Goal: Find specific page/section: Find specific page/section

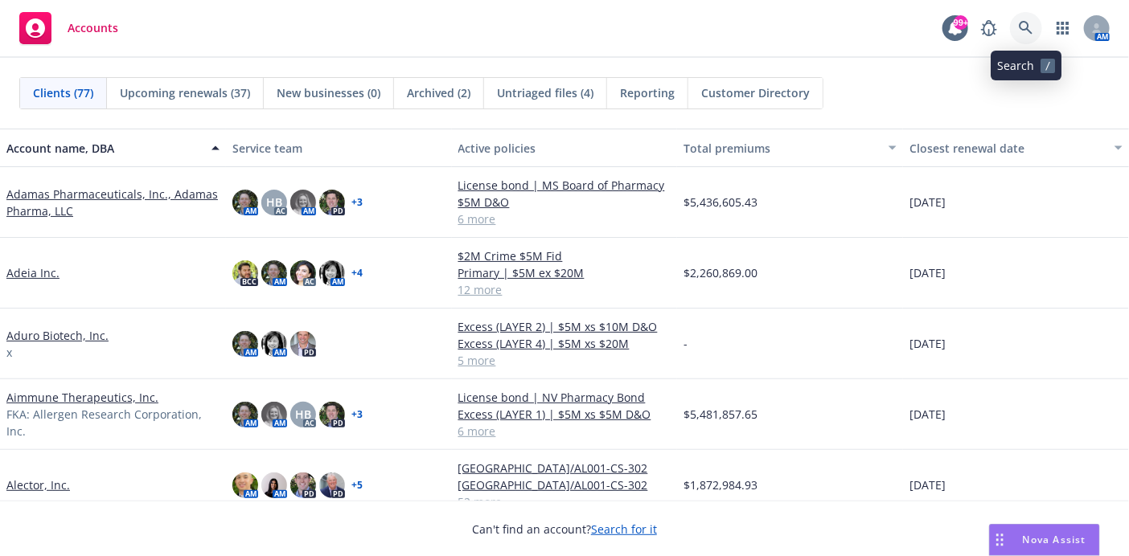
click at [1020, 28] on icon at bounding box center [1026, 28] width 14 height 14
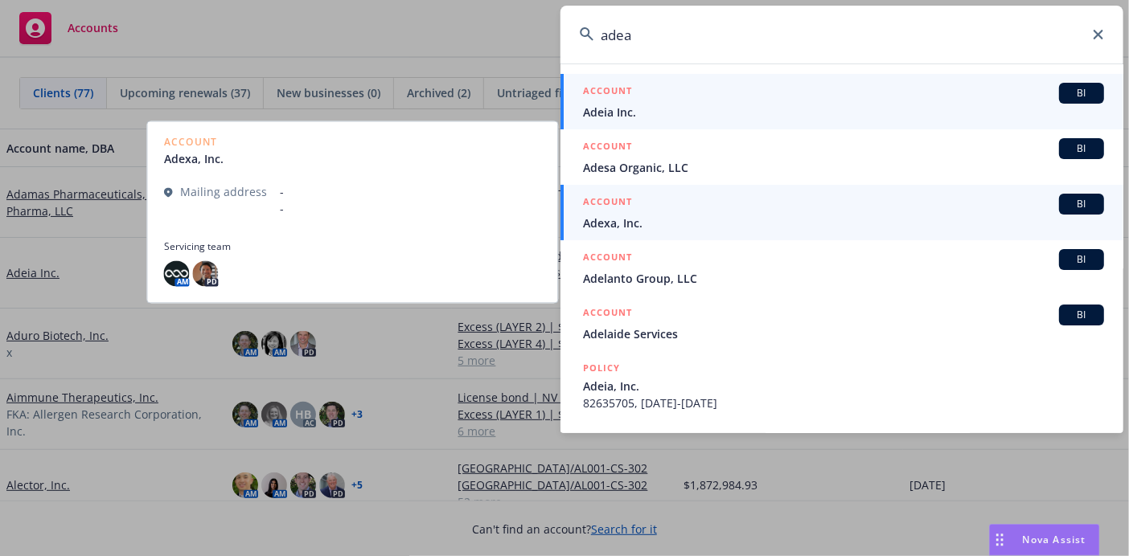
type input "adea"
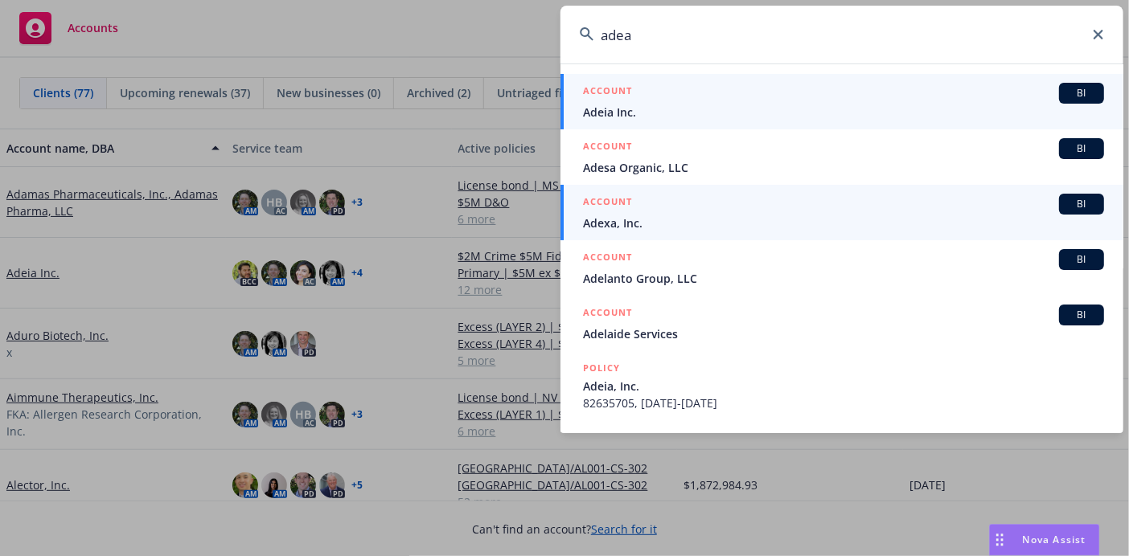
click at [618, 106] on span "Adeia Inc." at bounding box center [843, 112] width 521 height 17
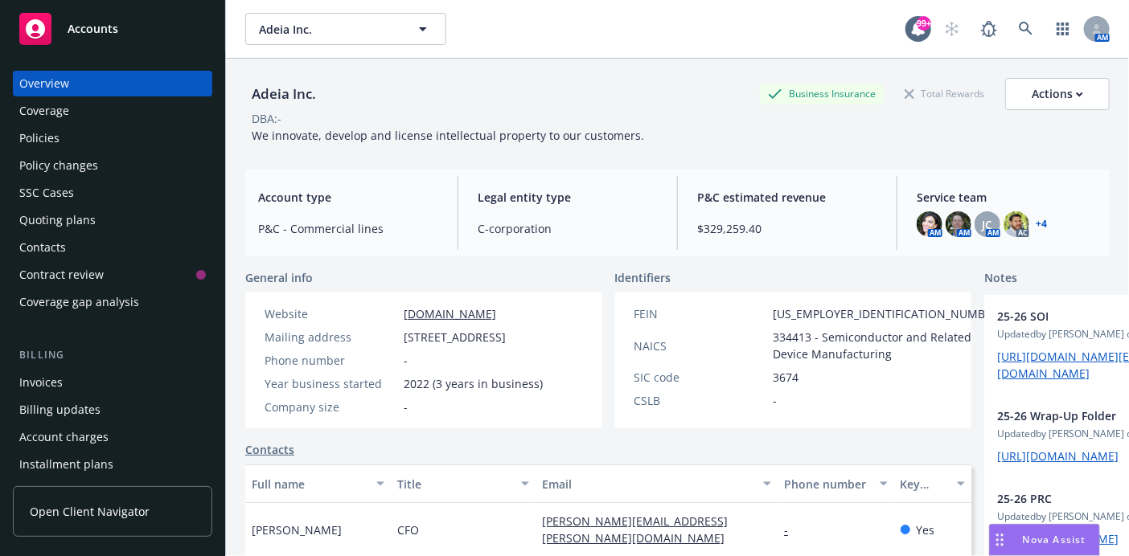
click at [50, 384] on div "Invoices" at bounding box center [40, 383] width 43 height 26
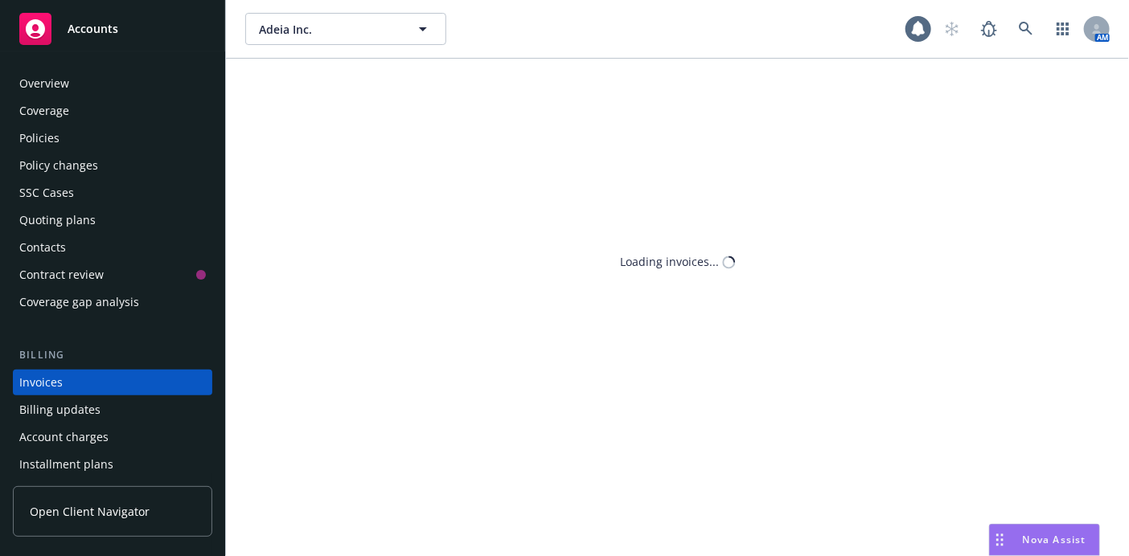
scroll to position [78, 0]
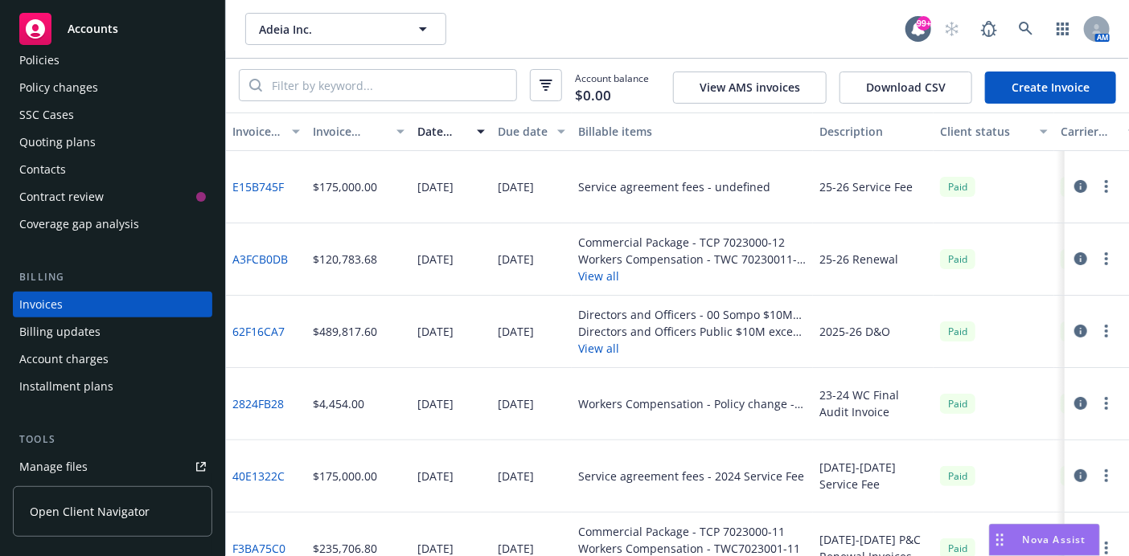
click at [259, 187] on link "E15B745F" at bounding box center [257, 186] width 51 height 17
click at [1097, 185] on button "button" at bounding box center [1106, 186] width 19 height 19
click at [1071, 178] on button "button" at bounding box center [1080, 186] width 19 height 19
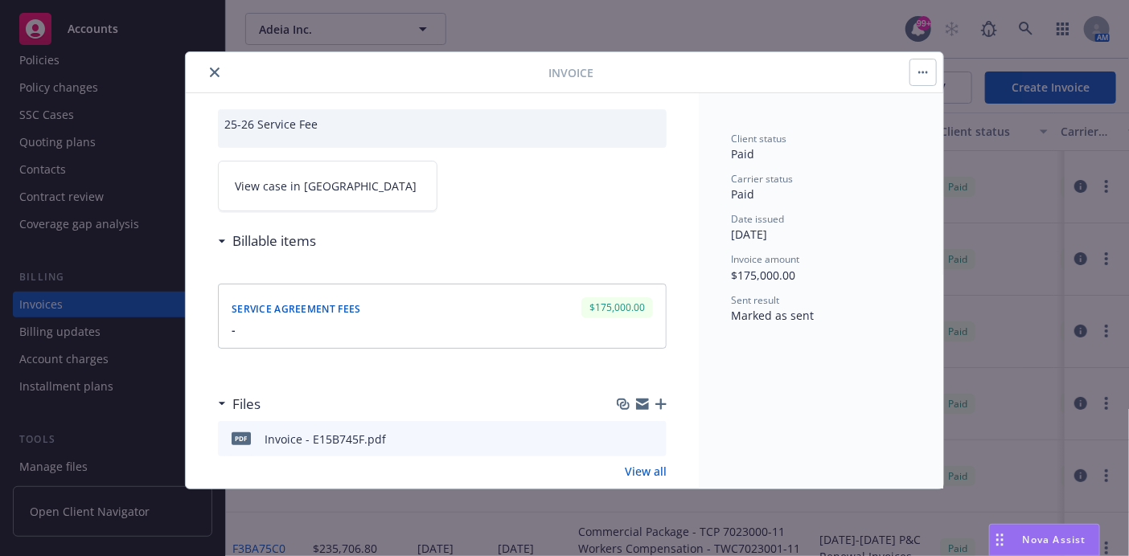
scroll to position [89, 0]
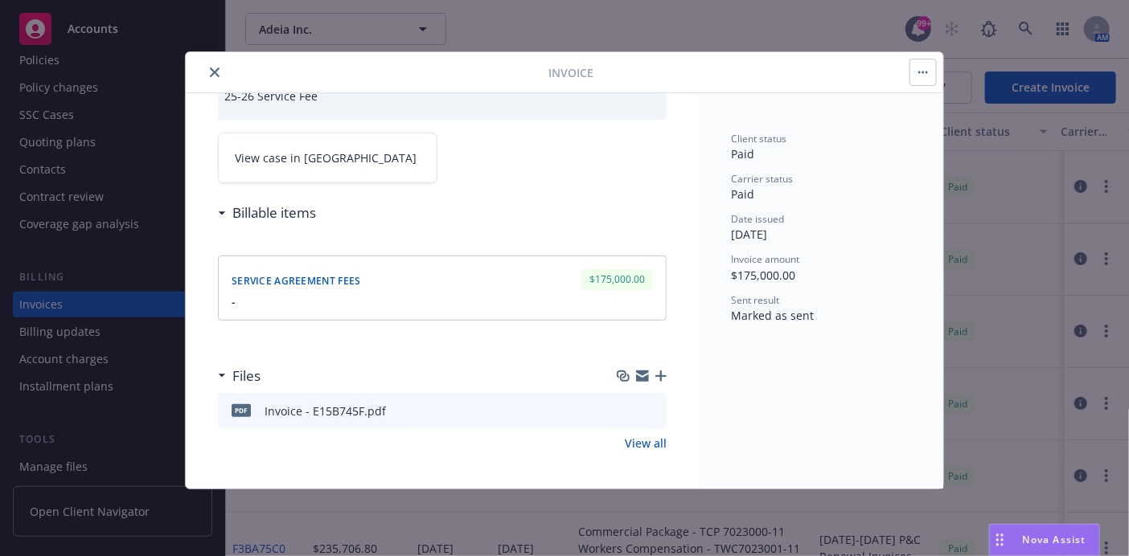
click at [215, 71] on icon "close" at bounding box center [215, 73] width 10 height 10
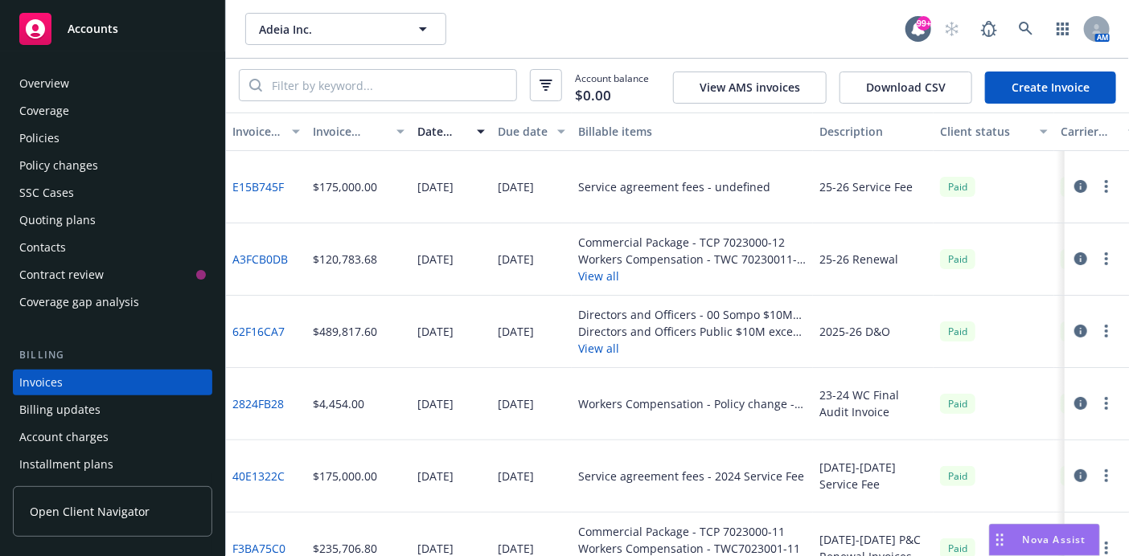
click at [78, 79] on div "Overview" at bounding box center [112, 84] width 187 height 26
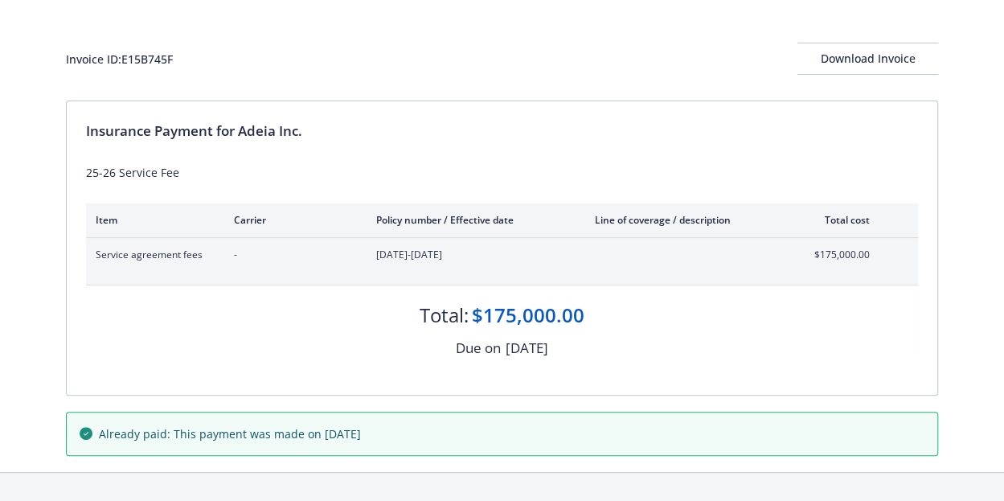
scroll to position [105, 0]
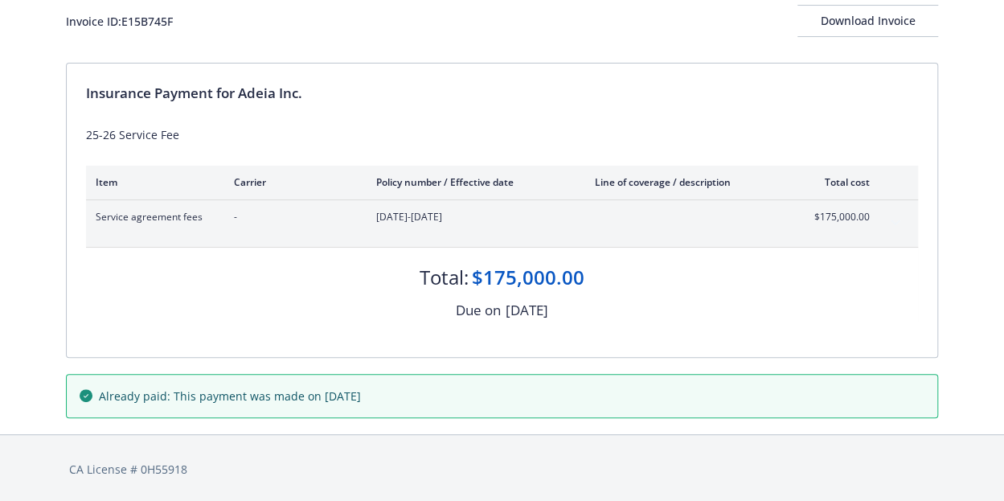
click at [45, 302] on div "Invoice ID: E15B745F Download Invoice Insurance Payment for Adeia Inc. 25-26 Se…" at bounding box center [502, 193] width 1004 height 481
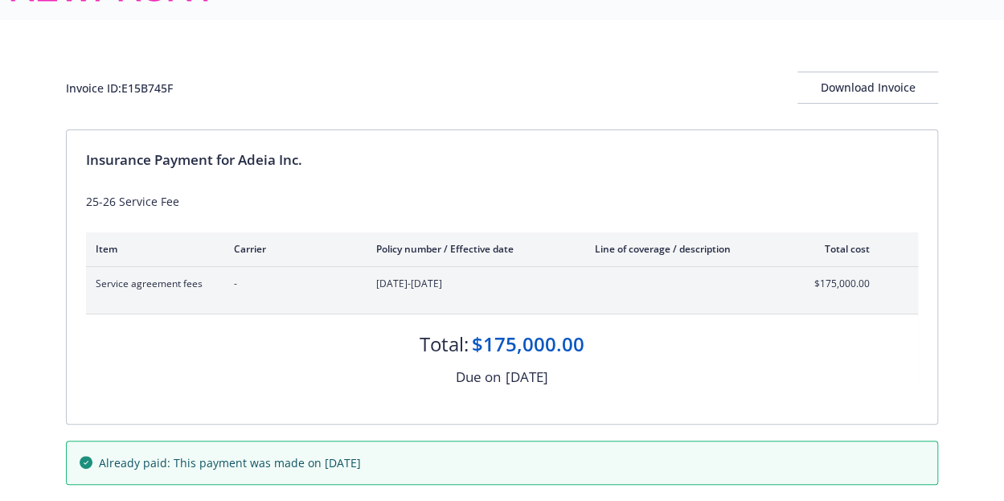
scroll to position [0, 0]
